Goal: Find specific page/section: Find specific page/section

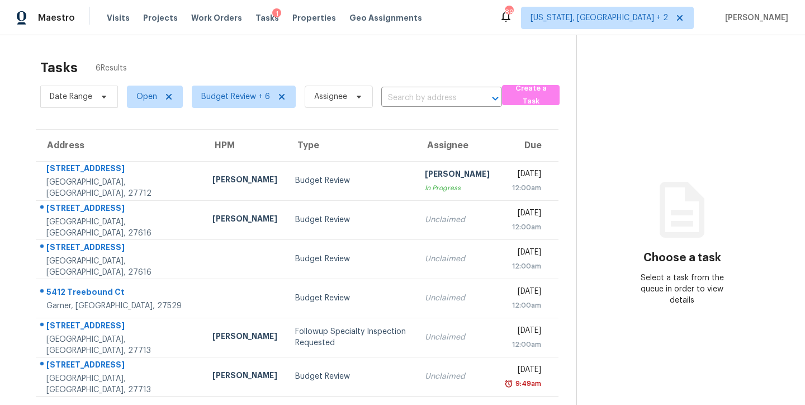
click at [497, 47] on div "Tasks 6 Results Date Range Open Budget Review + 6 Assignee ​ Create a Task Addr…" at bounding box center [402, 237] width 805 height 405
click at [513, 31] on div "Maestro Visits Projects Work Orders Tasks 1 Properties Geo Assignments 89 Washi…" at bounding box center [402, 17] width 805 height 35
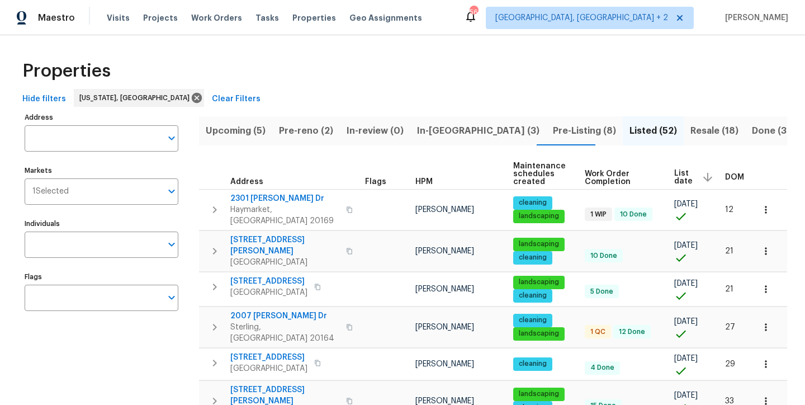
click at [275, 72] on div "Properties" at bounding box center [402, 71] width 769 height 36
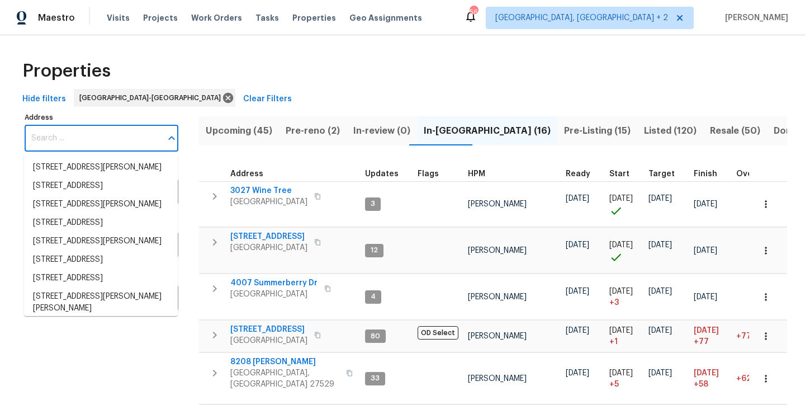
click at [95, 142] on input "Address" at bounding box center [93, 138] width 137 height 26
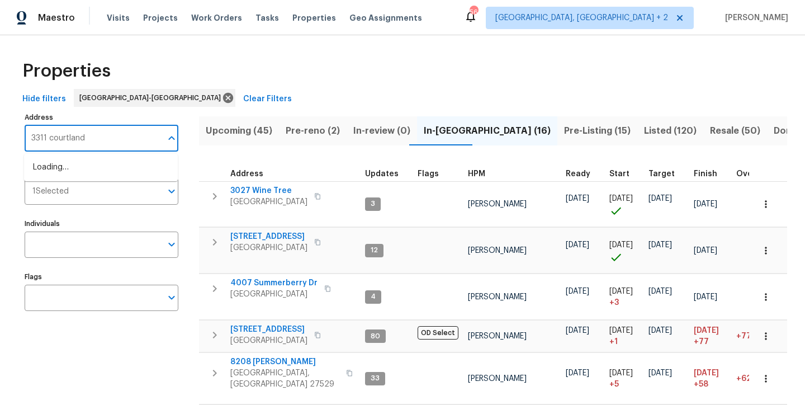
type input "3311 courtland"
click at [71, 170] on li "3311 Courtland Dr Durham NC 27707" at bounding box center [101, 167] width 154 height 18
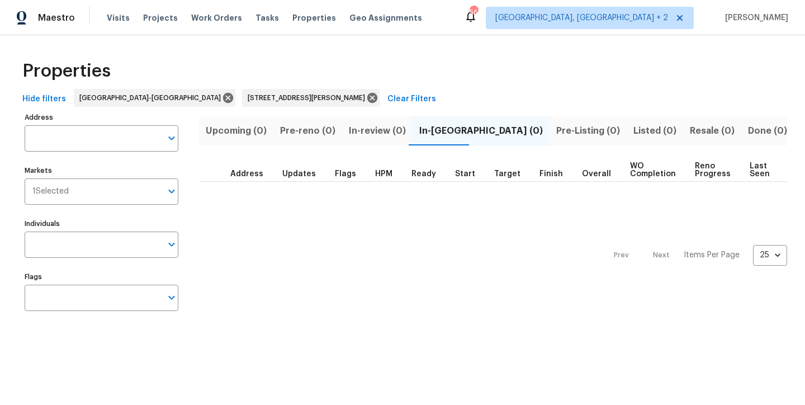
type input "3311 Courtland Dr Durham NC 27707"
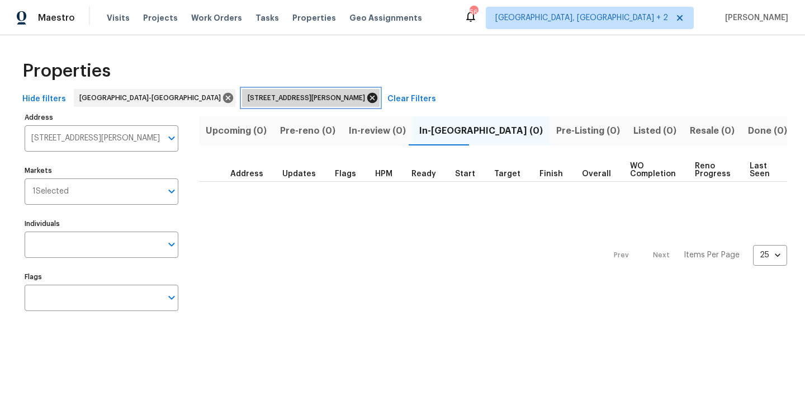
click at [366, 96] on icon at bounding box center [372, 98] width 12 height 12
